Goal: Task Accomplishment & Management: Use online tool/utility

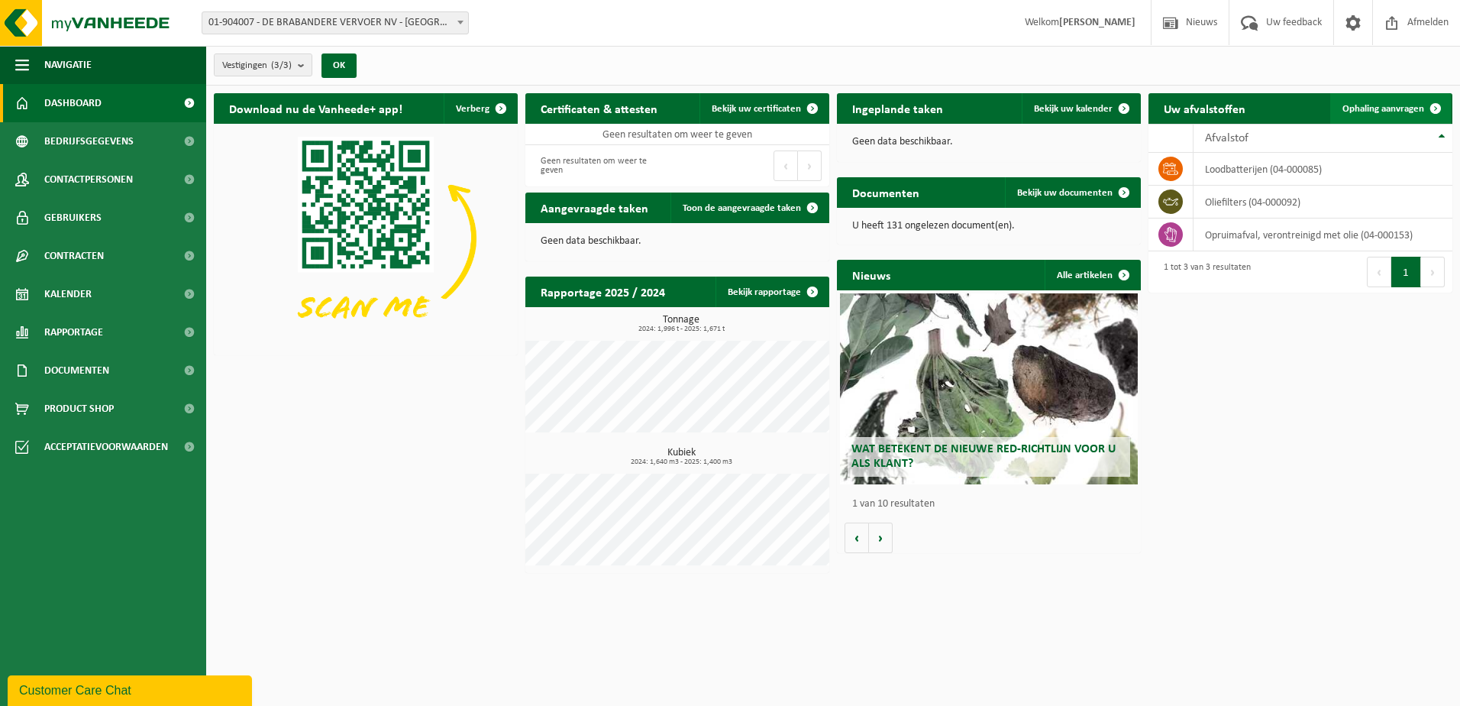
click at [1364, 108] on span "Ophaling aanvragen" at bounding box center [1384, 109] width 82 height 10
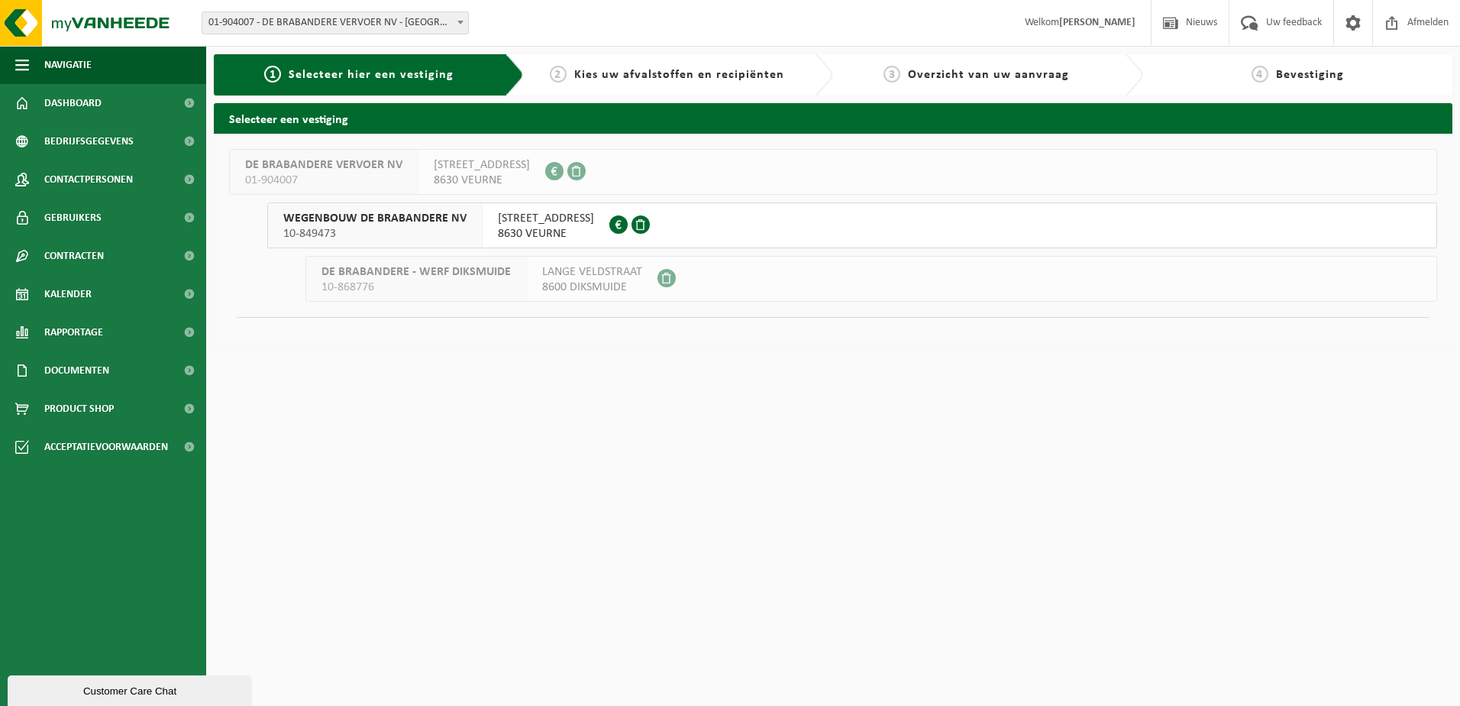
click at [425, 228] on span "10-849473" at bounding box center [374, 233] width 183 height 15
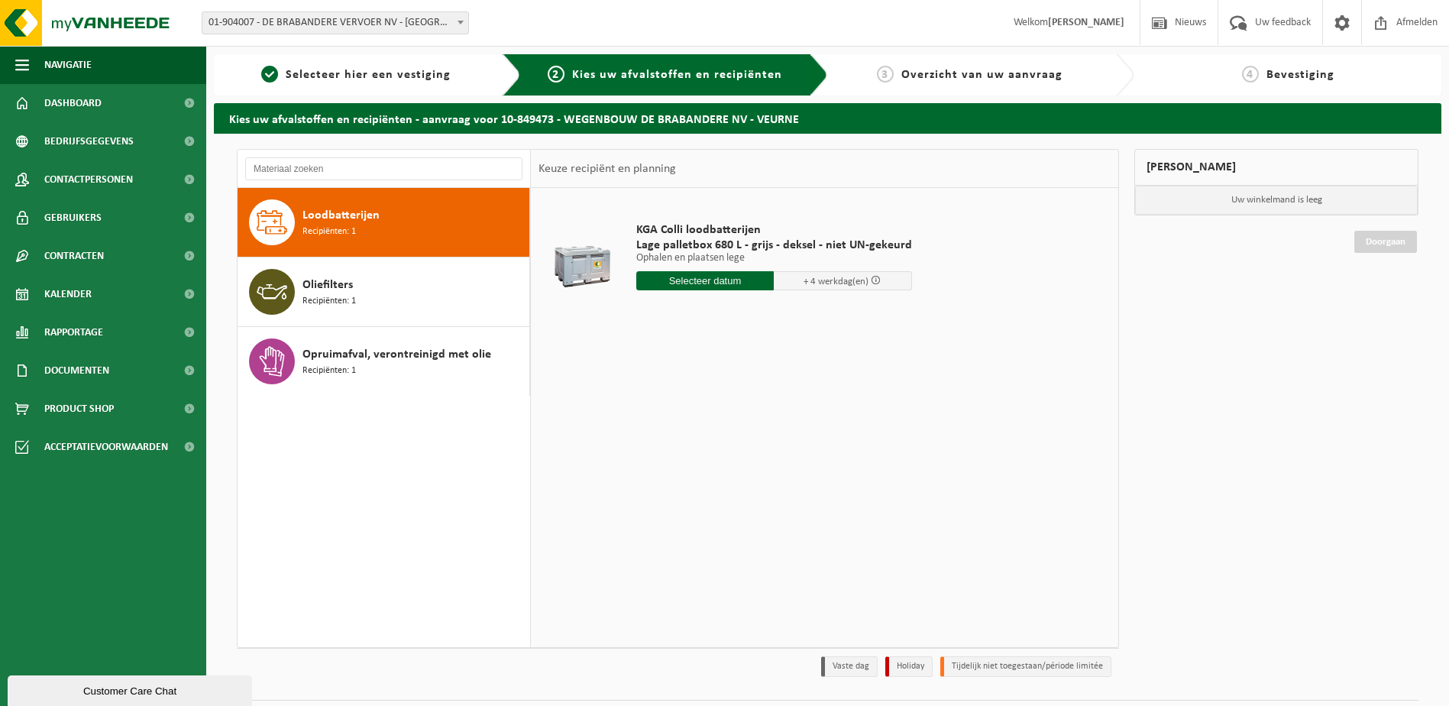
click at [428, 227] on div "Loodbatterijen Recipiënten: 1" at bounding box center [413, 222] width 223 height 46
click at [722, 280] on input "text" at bounding box center [705, 280] width 138 height 19
click at [674, 468] on div "30" at bounding box center [677, 465] width 27 height 24
type input "Van 2025-09-30"
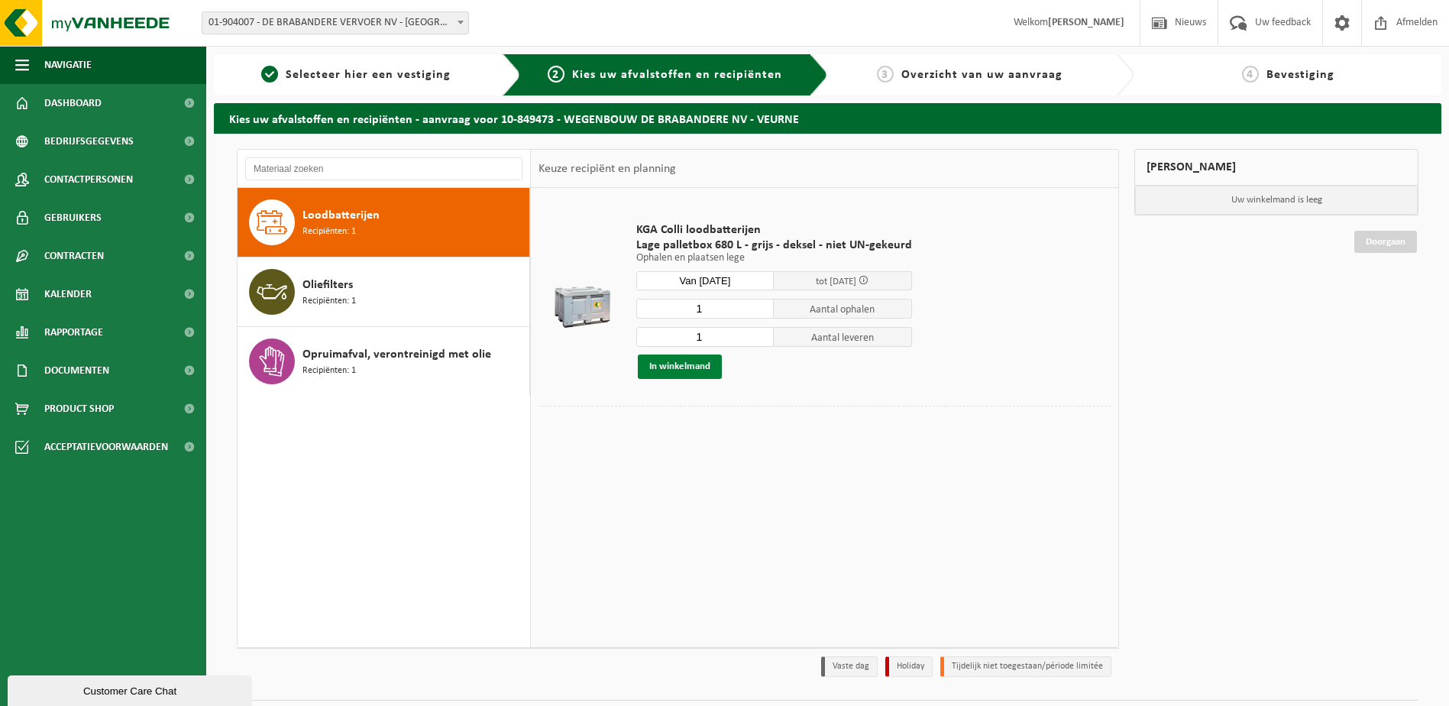
click at [690, 366] on button "In winkelmand" at bounding box center [680, 366] width 84 height 24
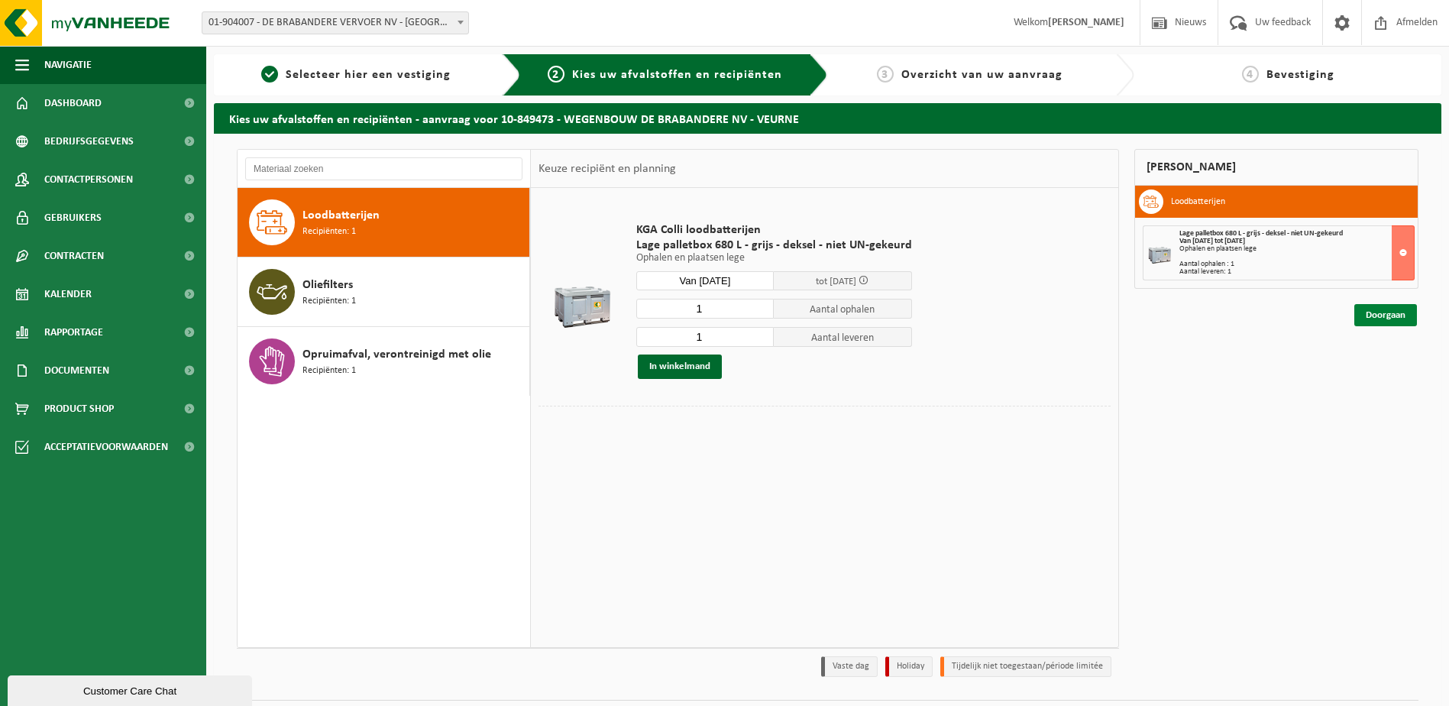
click at [1388, 318] on link "Doorgaan" at bounding box center [1385, 315] width 63 height 22
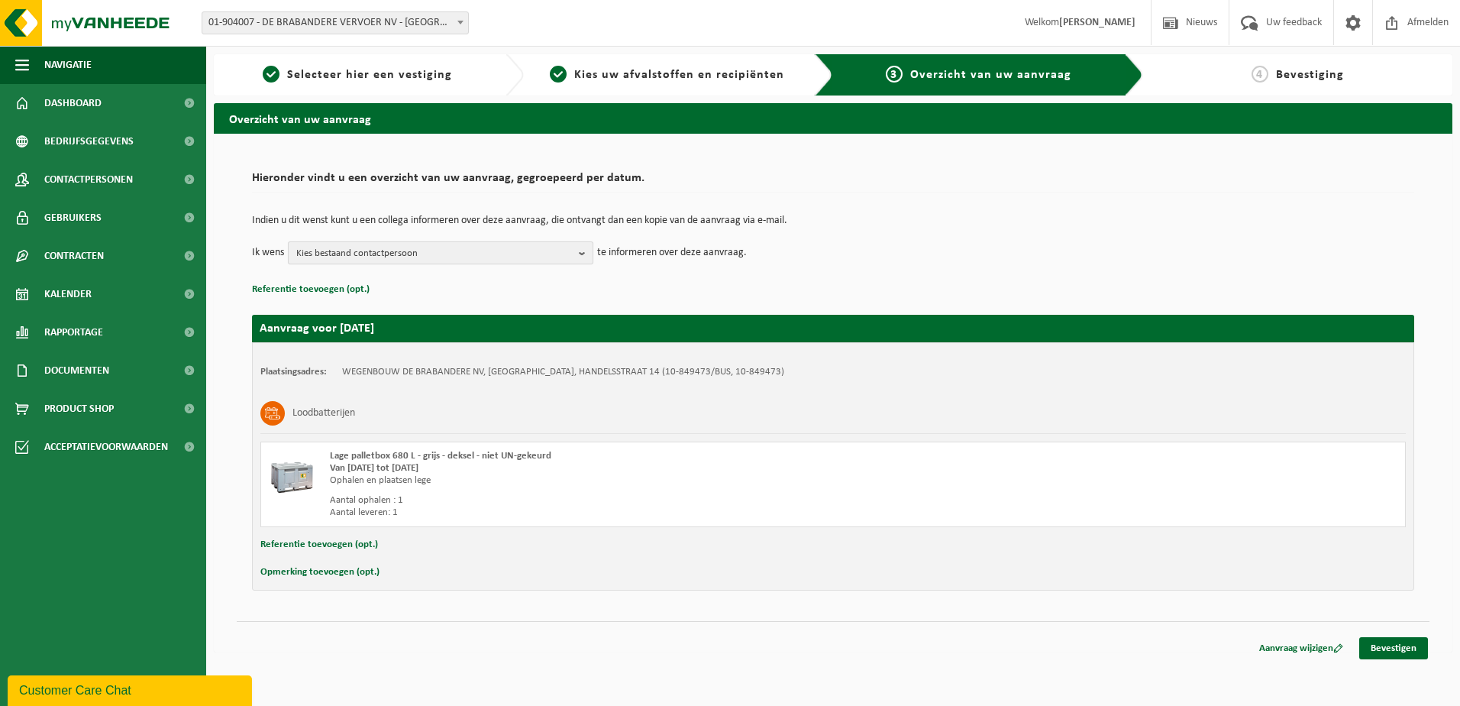
click at [585, 255] on b "button" at bounding box center [586, 252] width 14 height 21
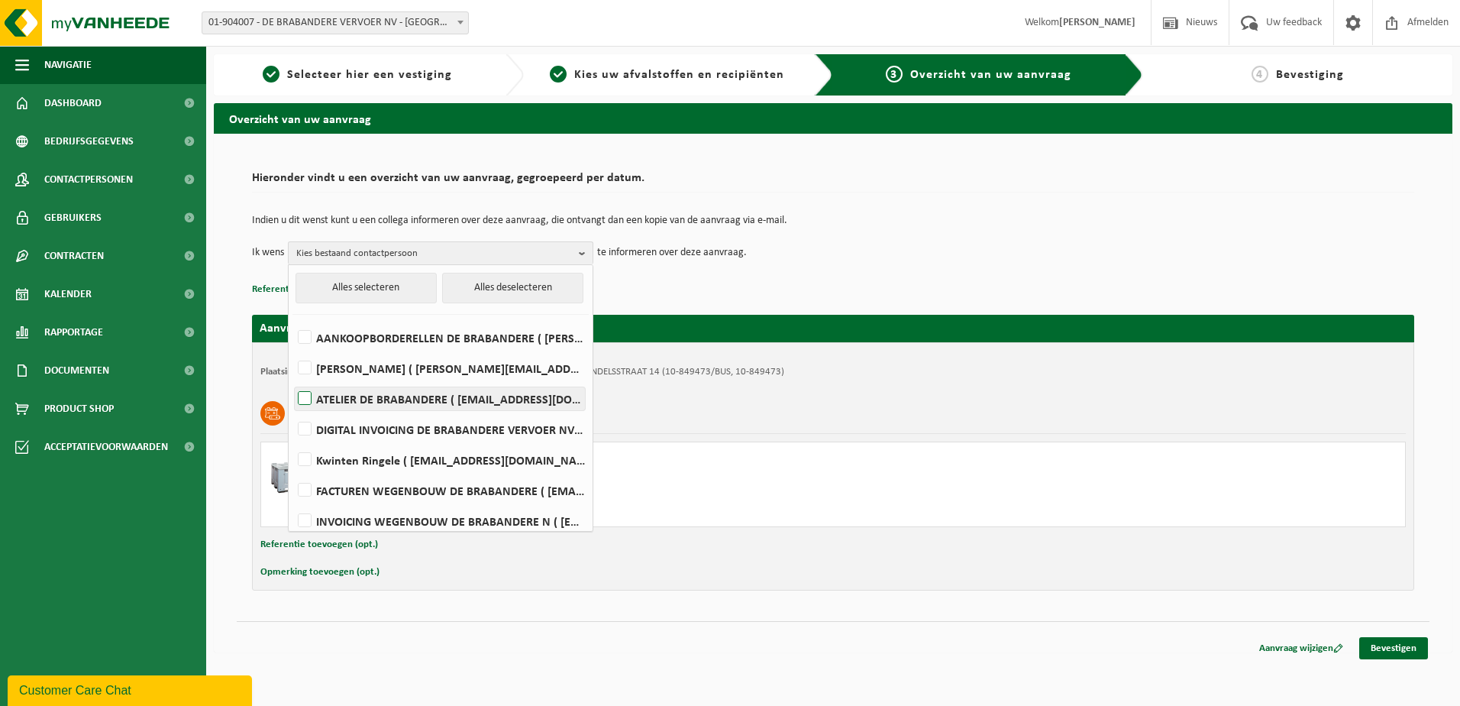
click at [302, 394] on label "ATELIER DE BRABANDERE ( atelier@de-brabandere.be )" at bounding box center [440, 398] width 290 height 23
click at [293, 380] on input "ATELIER DE BRABANDERE ( atelier@de-brabandere.be )" at bounding box center [292, 379] width 1 height 1
checkbox input "true"
click at [833, 256] on td "Ik wens ATELIER DE BRABANDERE Alles selecteren Alles deselecteren AANKOOPBORDER…" at bounding box center [833, 252] width 1162 height 23
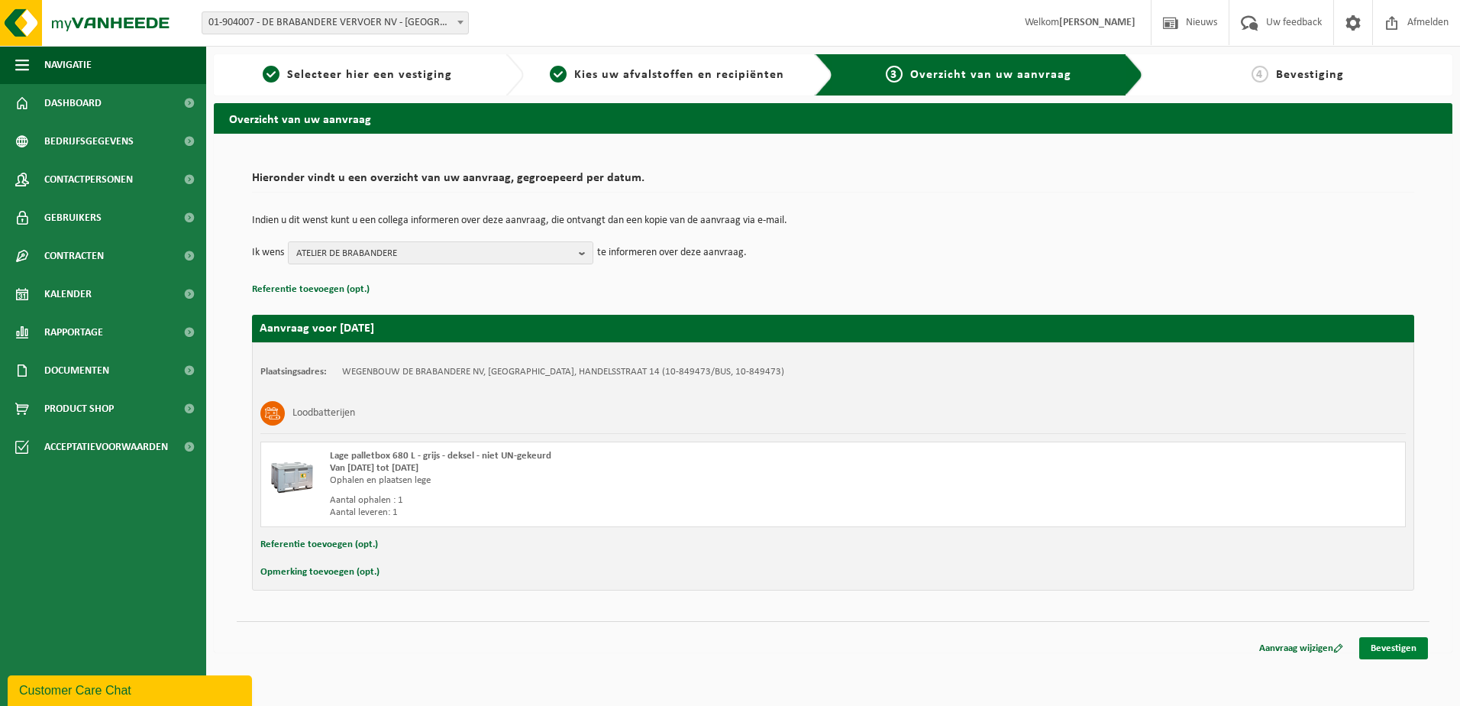
click at [1397, 642] on link "Bevestigen" at bounding box center [1393, 648] width 69 height 22
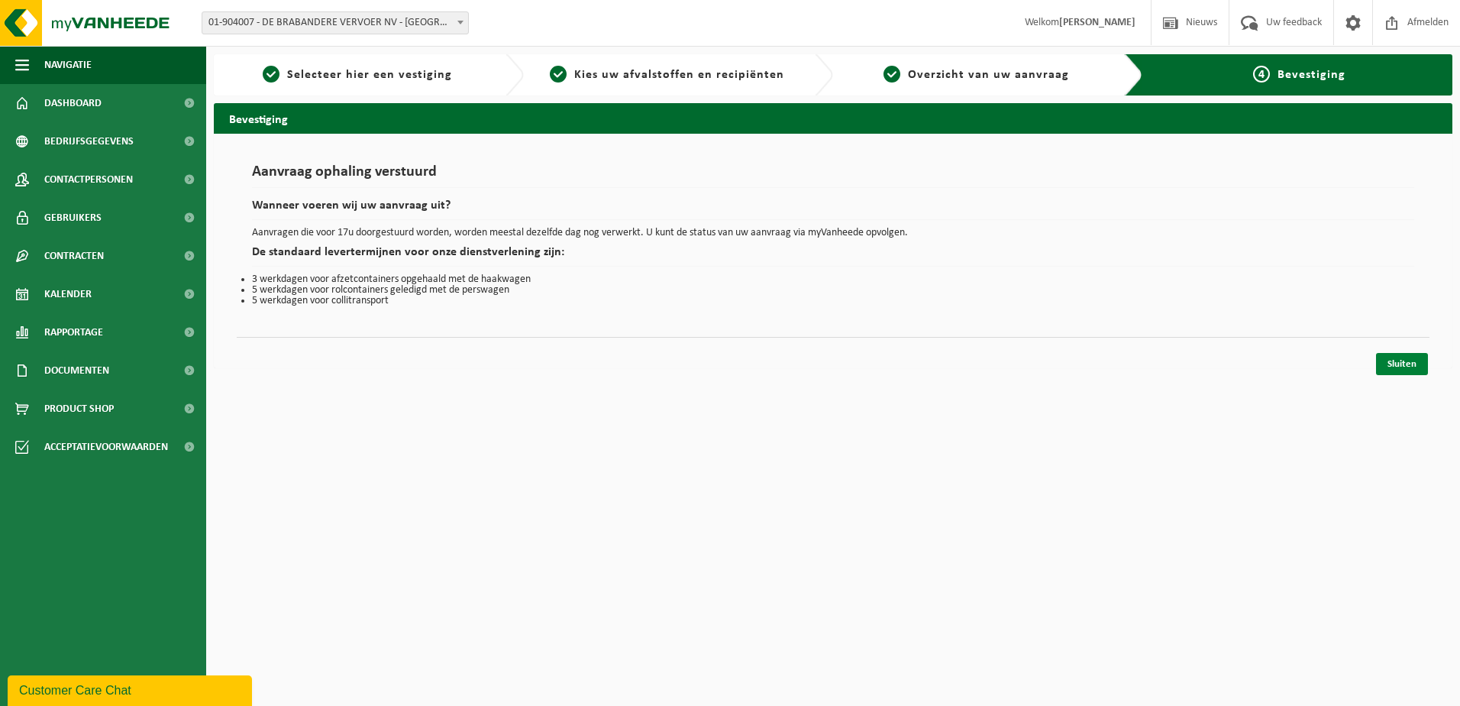
click at [1416, 363] on link "Sluiten" at bounding box center [1402, 364] width 52 height 22
